Goal: Navigation & Orientation: Find specific page/section

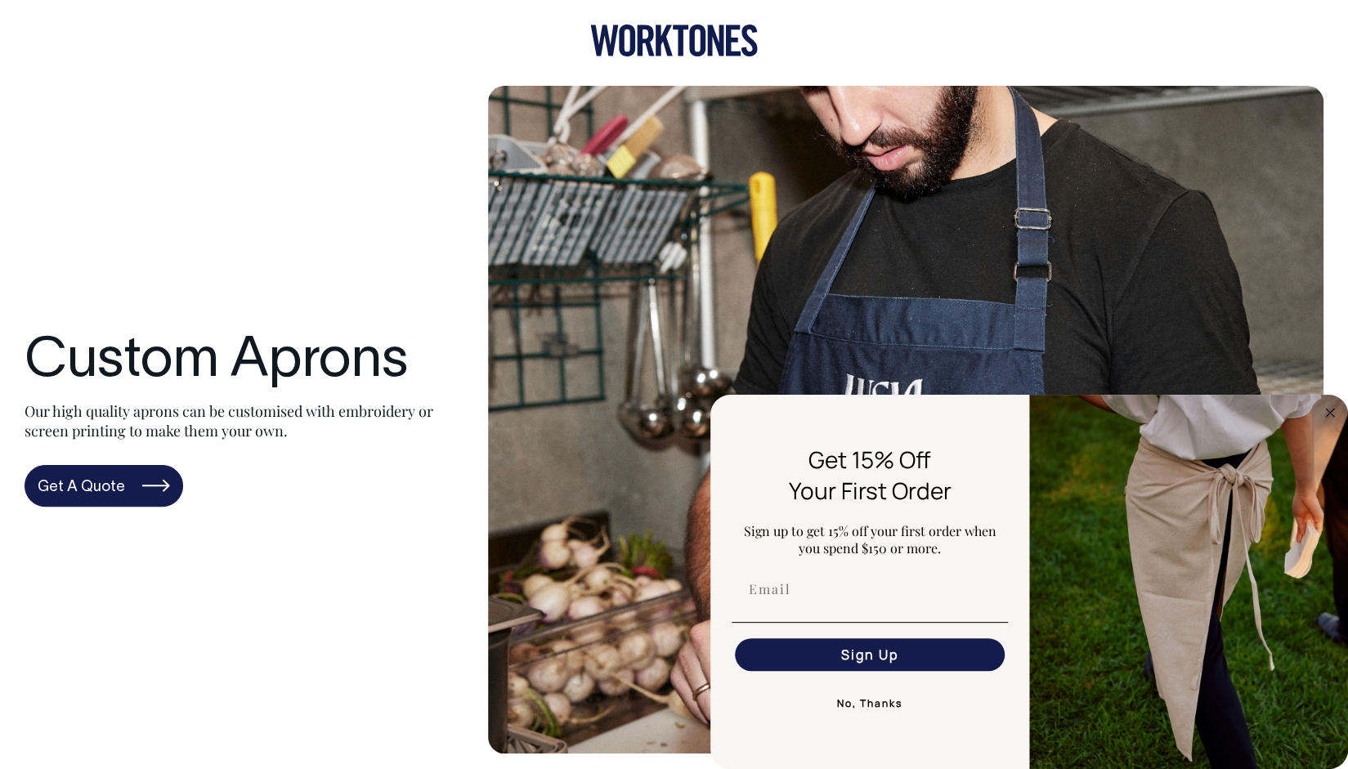
click at [256, 79] on div at bounding box center [674, 43] width 1348 height 86
click at [652, 36] on icon at bounding box center [646, 40] width 17 height 31
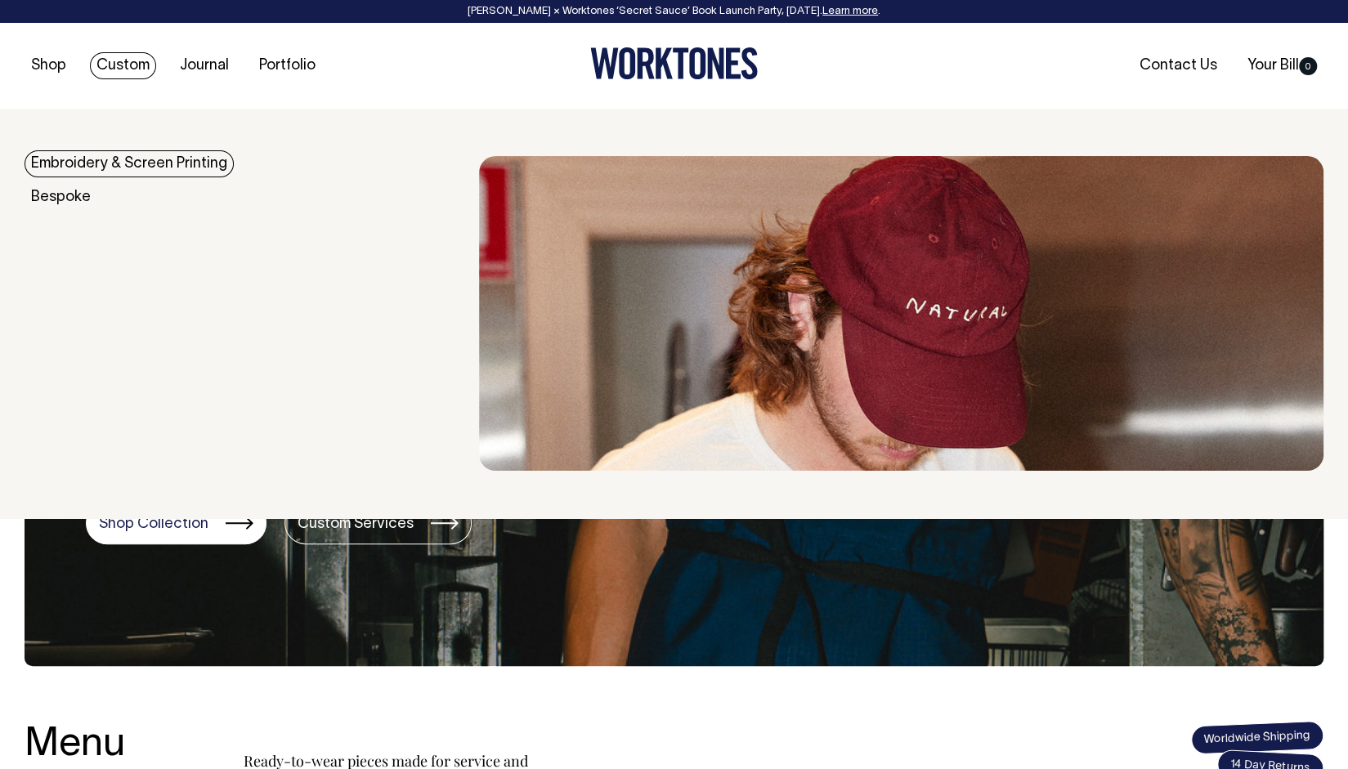
click at [132, 69] on link "Custom" at bounding box center [123, 65] width 66 height 27
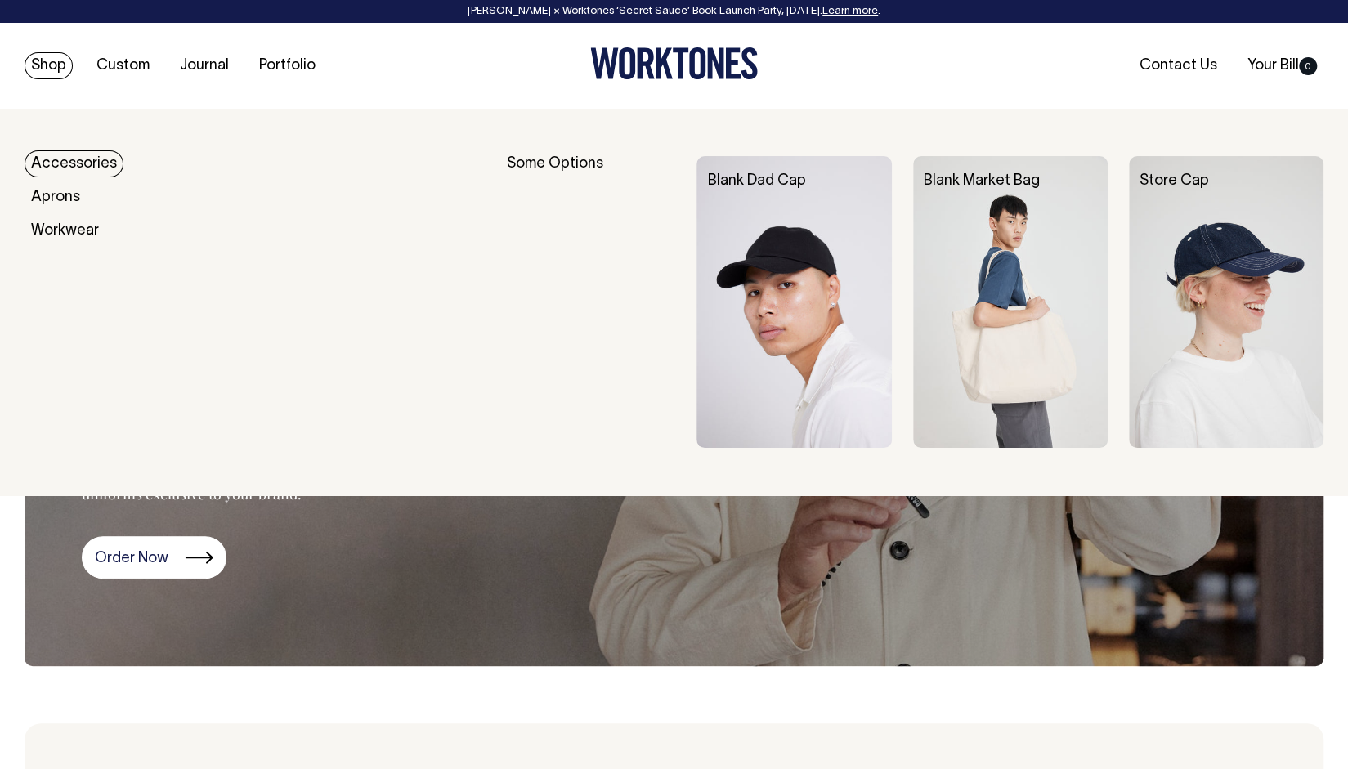
click at [54, 71] on link "Shop" at bounding box center [49, 65] width 48 height 27
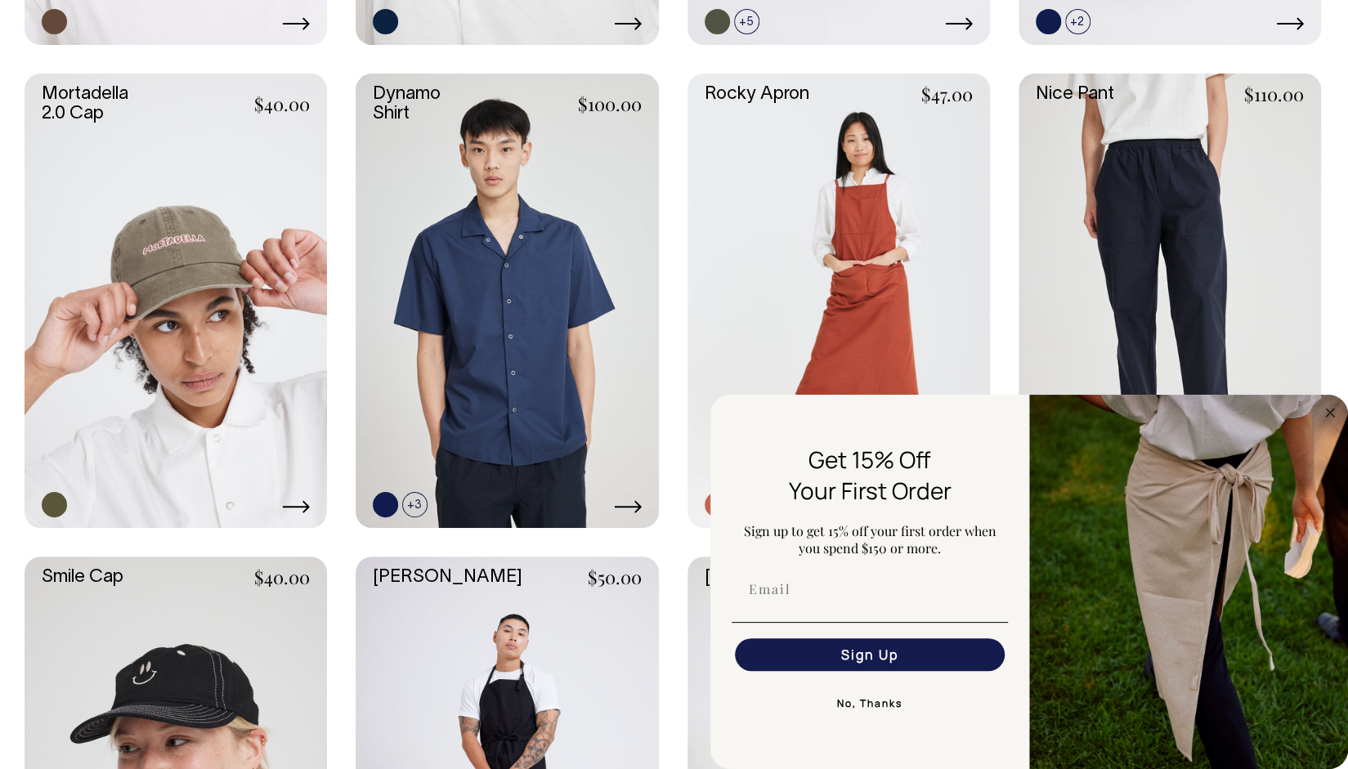
scroll to position [1705, 0]
click at [1338, 415] on circle "Close dialog" at bounding box center [1330, 412] width 19 height 19
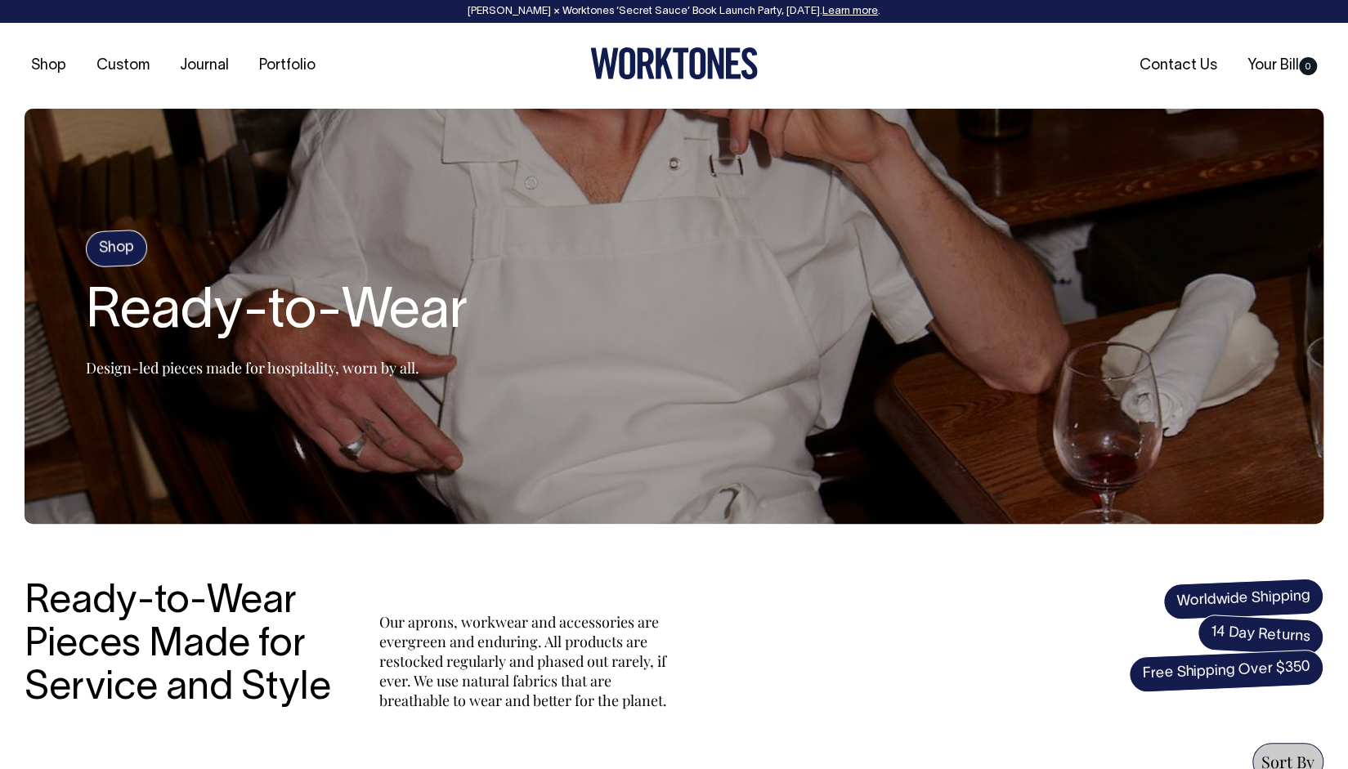
scroll to position [0, 0]
